Goal: Task Accomplishment & Management: Manage account settings

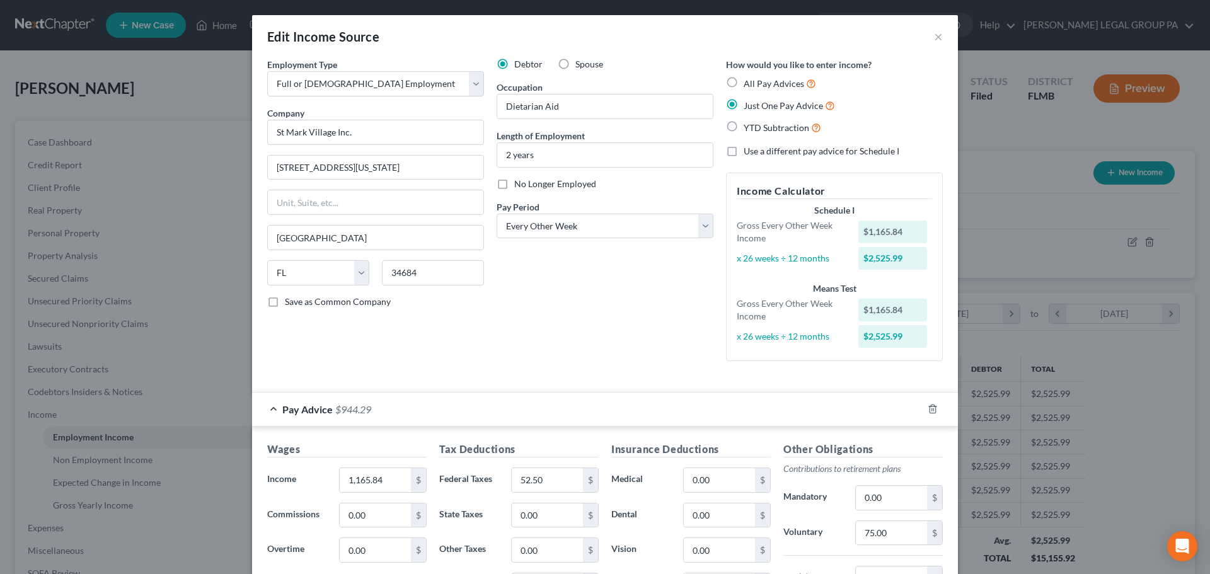
select select "0"
select select "9"
select select "2"
drag, startPoint x: 0, startPoint y: 0, endPoint x: 134, endPoint y: 123, distance: 181.9
click at [122, 145] on div "Edit Income Source × Employment Type * Select Full or Part Time Employment Self…" at bounding box center [605, 287] width 1210 height 574
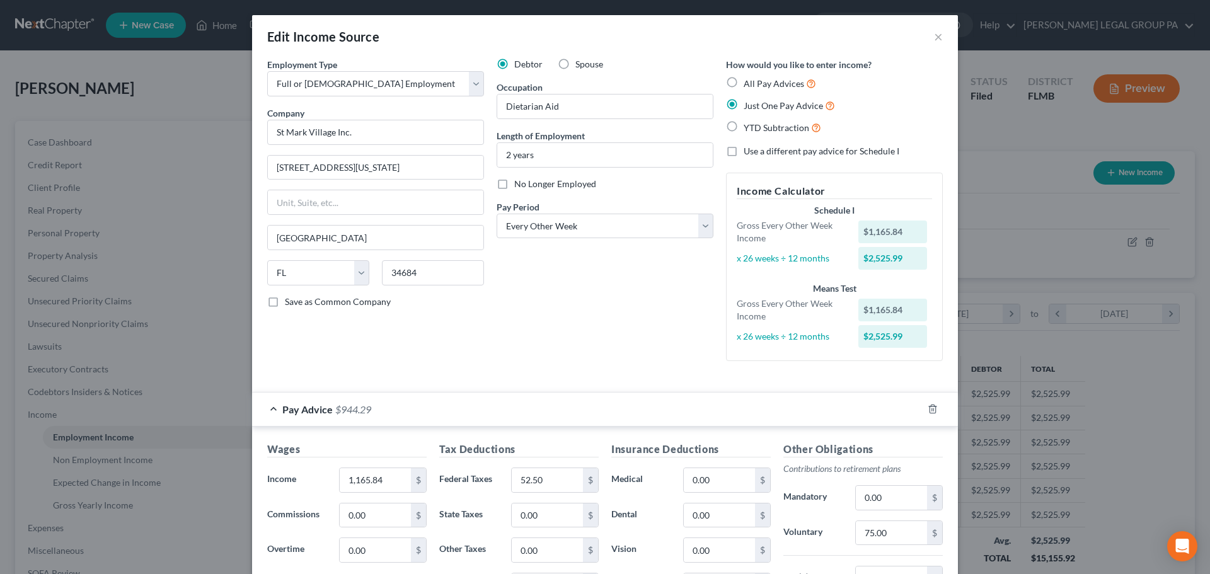
scroll to position [229, 0]
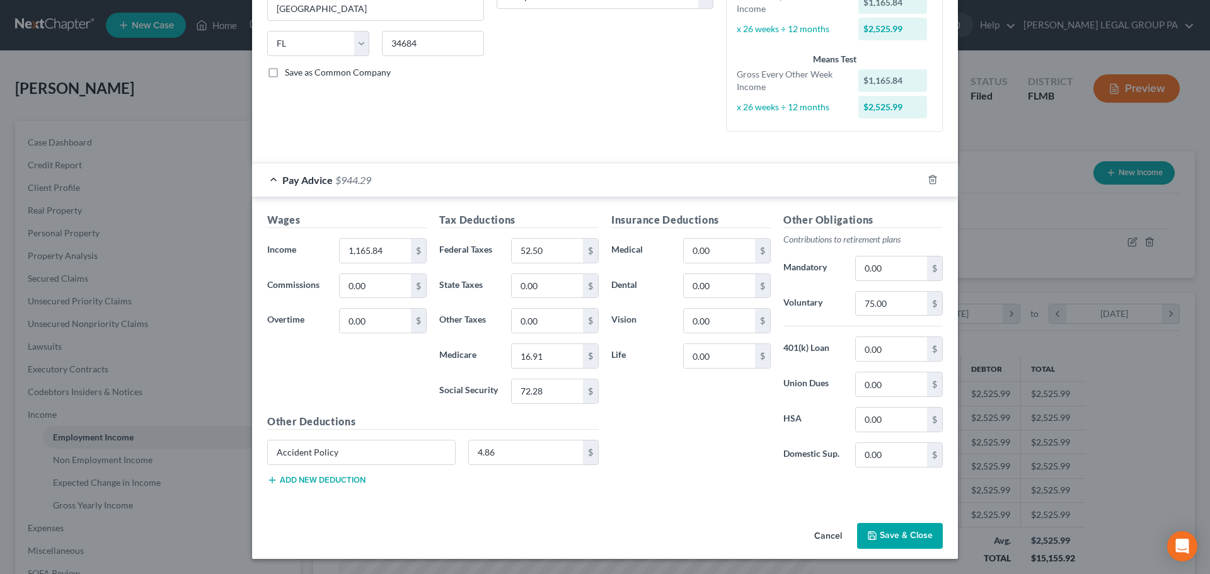
click at [135, 118] on div "Edit Income Source × Employment Type * Select Full or Part Time Employment Self…" at bounding box center [605, 287] width 1210 height 574
click at [141, 97] on div "Edit Income Source × Employment Type * Select Full or Part Time Employment Self…" at bounding box center [605, 287] width 1210 height 574
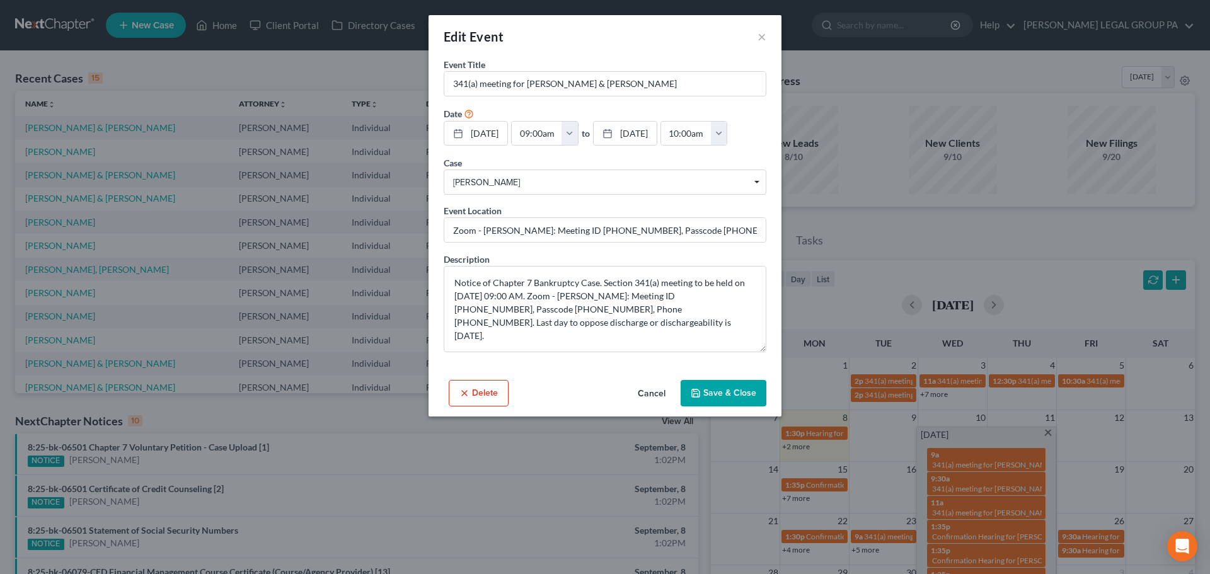
scroll to position [63, 0]
